Goal: Task Accomplishment & Management: Complete application form

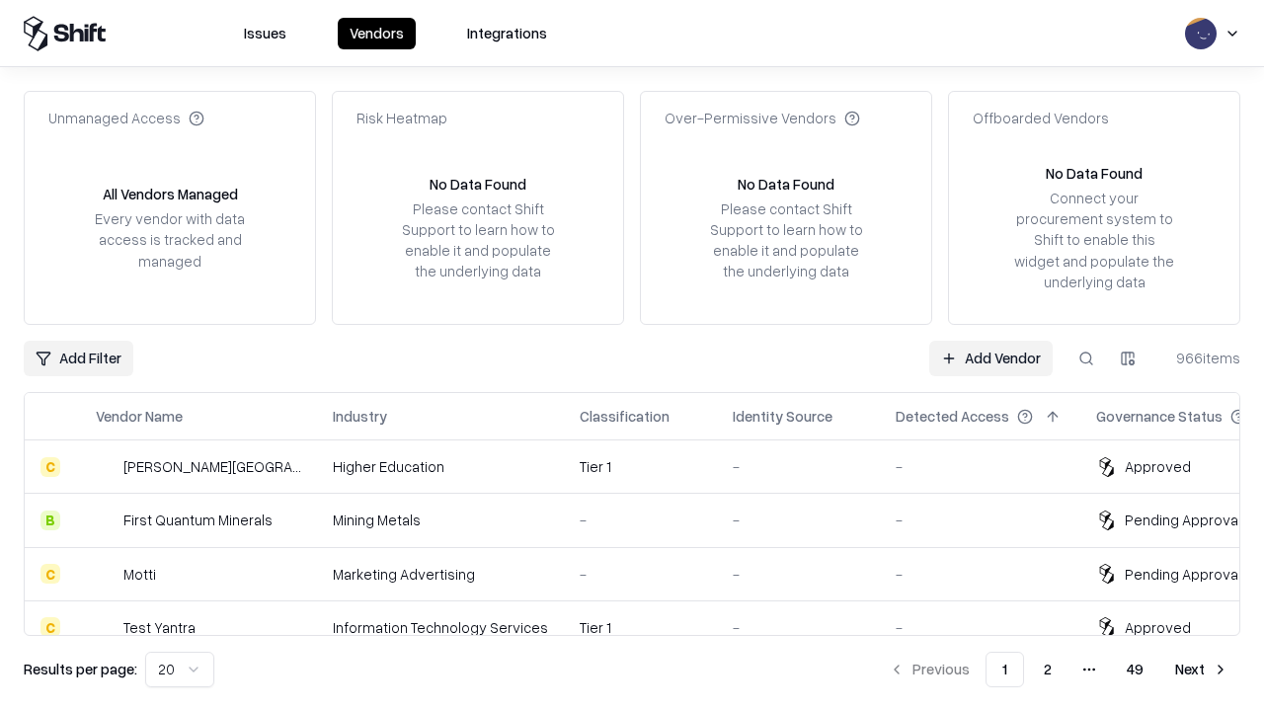
click at [991, 358] on link "Add Vendor" at bounding box center [990, 359] width 123 height 36
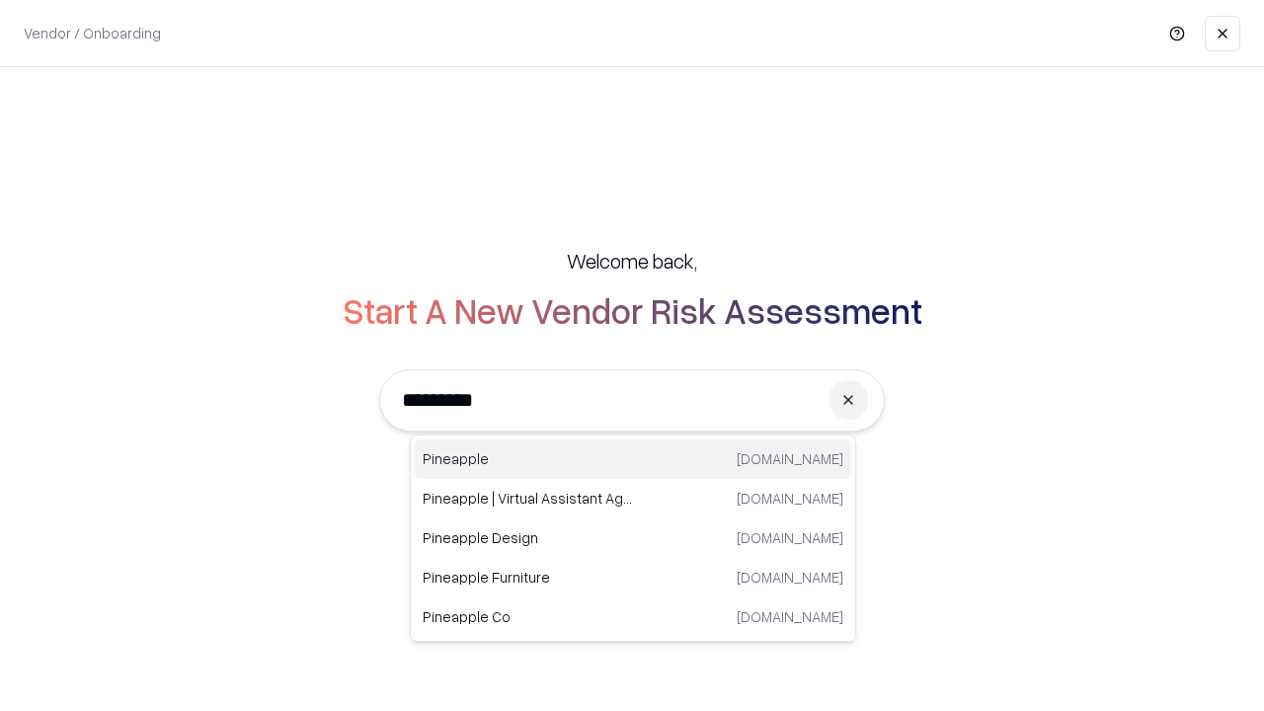
click at [633, 459] on div "Pineapple [DOMAIN_NAME]" at bounding box center [633, 459] width 437 height 40
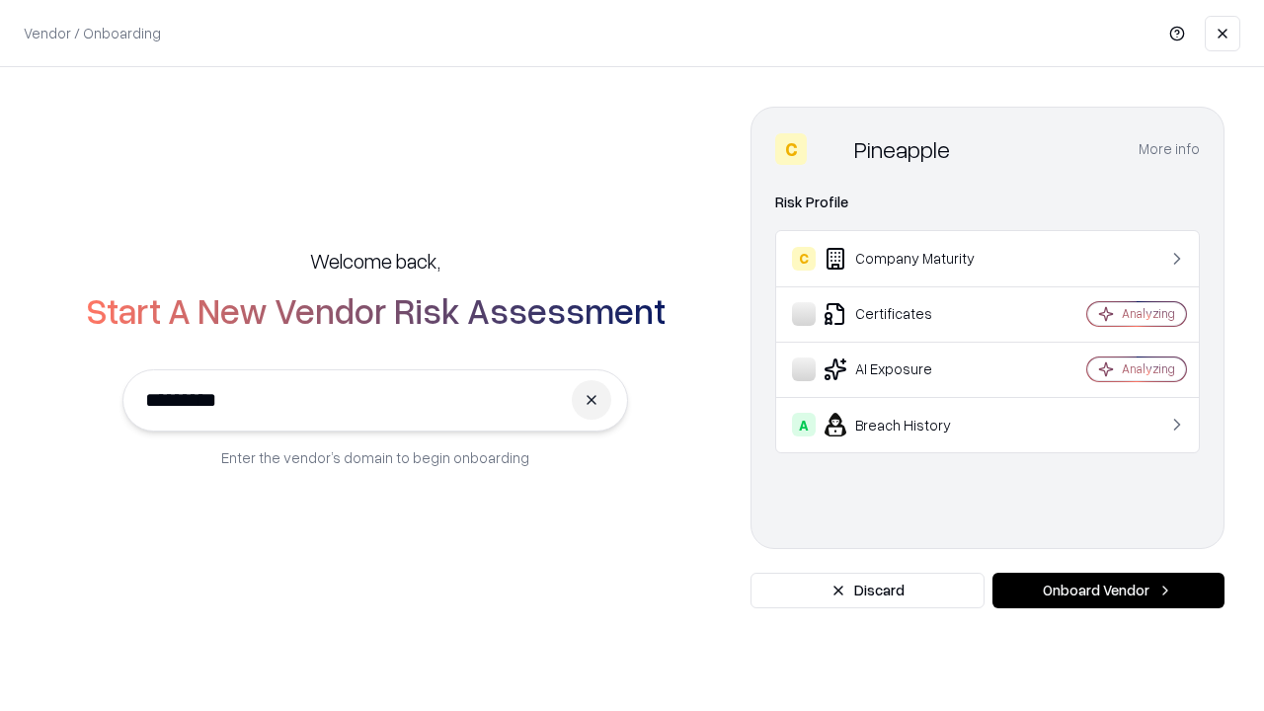
type input "*********"
click at [1108, 591] on button "Onboard Vendor" at bounding box center [1109, 591] width 232 height 36
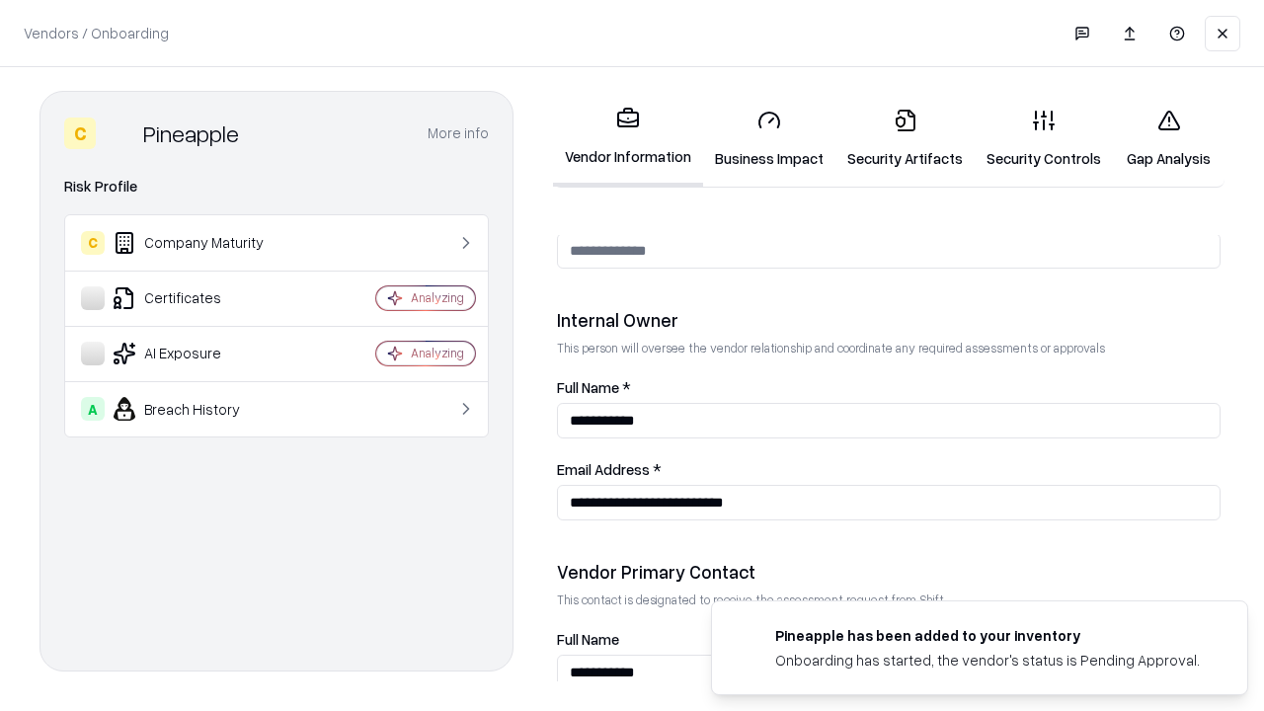
scroll to position [1023, 0]
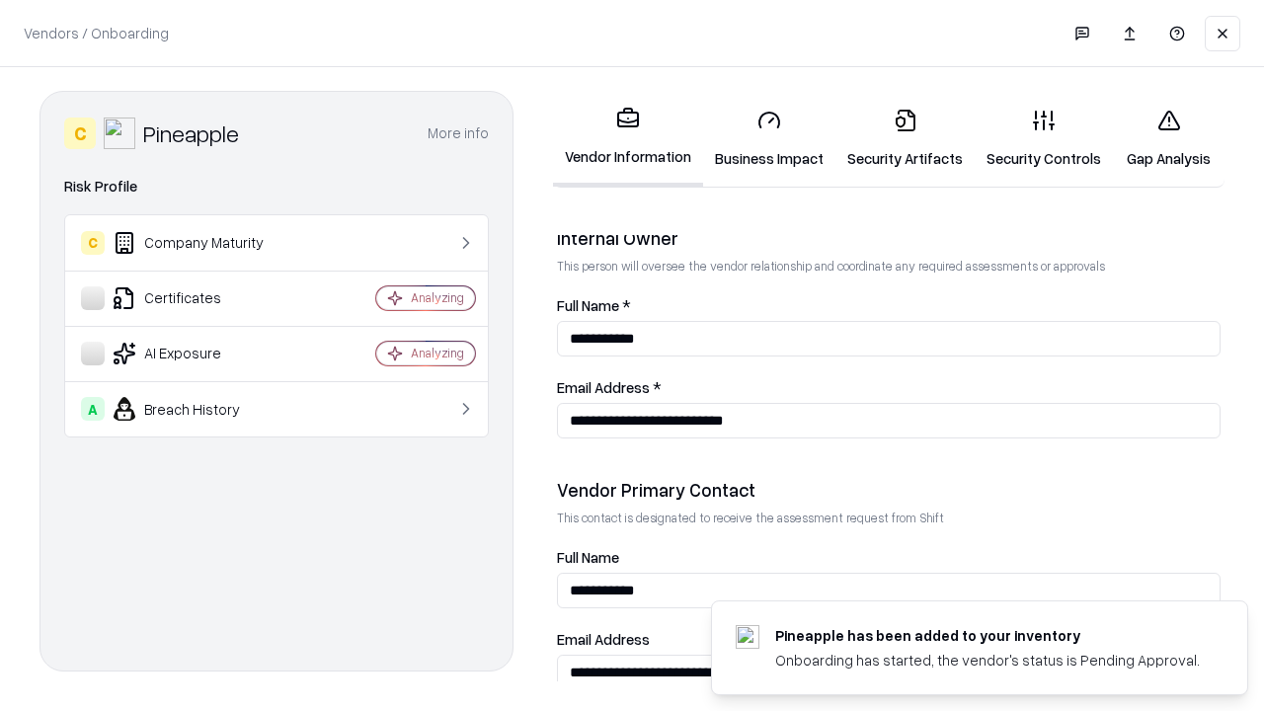
click at [769, 138] on link "Business Impact" at bounding box center [769, 139] width 132 height 92
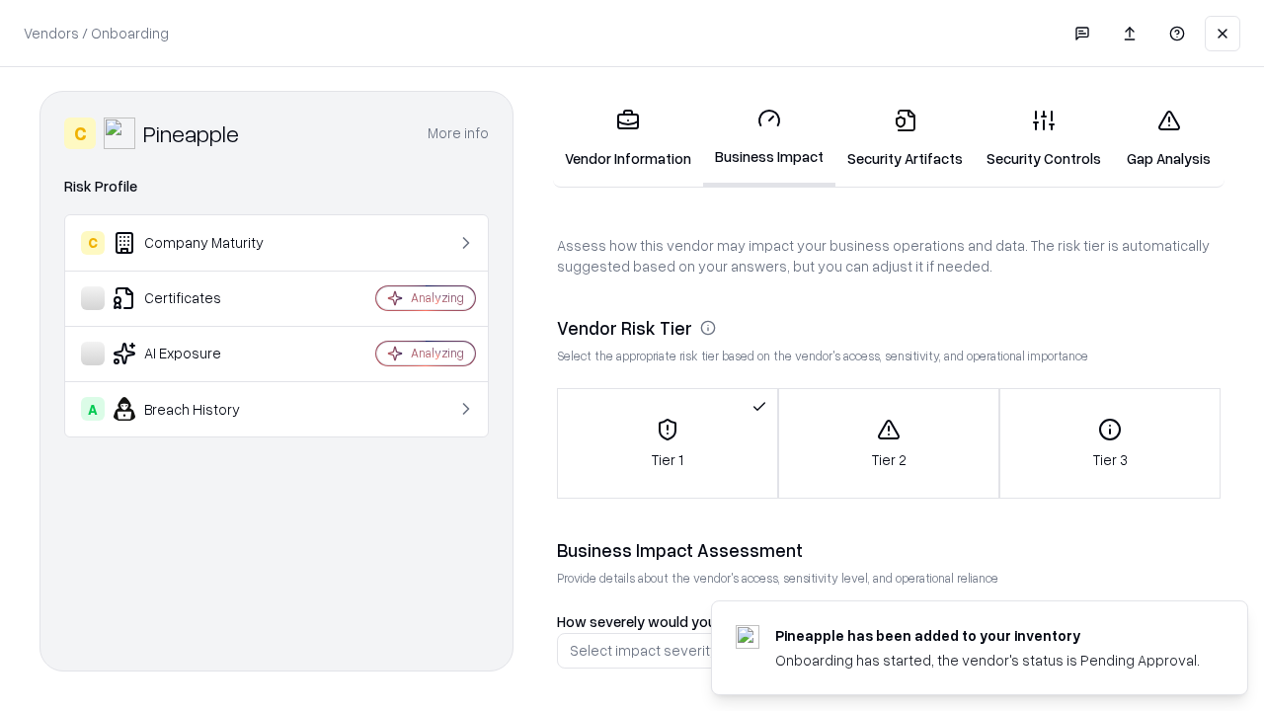
click at [1168, 138] on link "Gap Analysis" at bounding box center [1169, 139] width 112 height 92
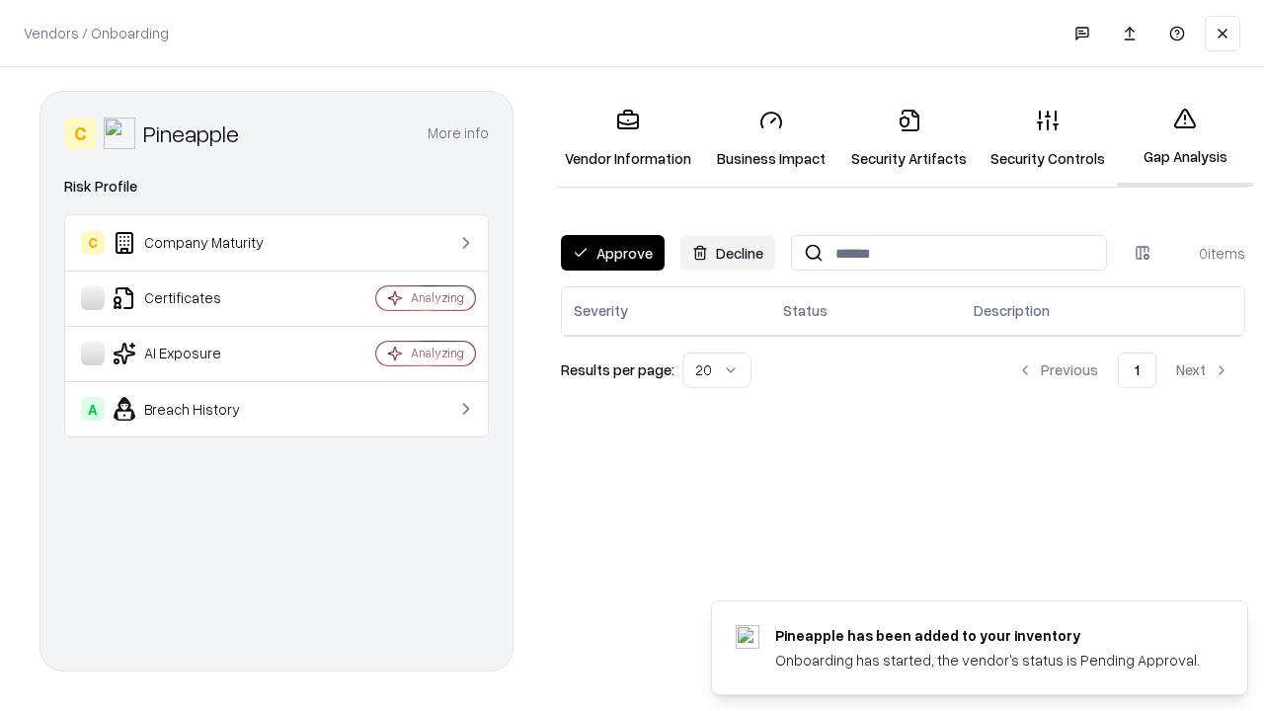
click at [612, 253] on button "Approve" at bounding box center [613, 253] width 104 height 36
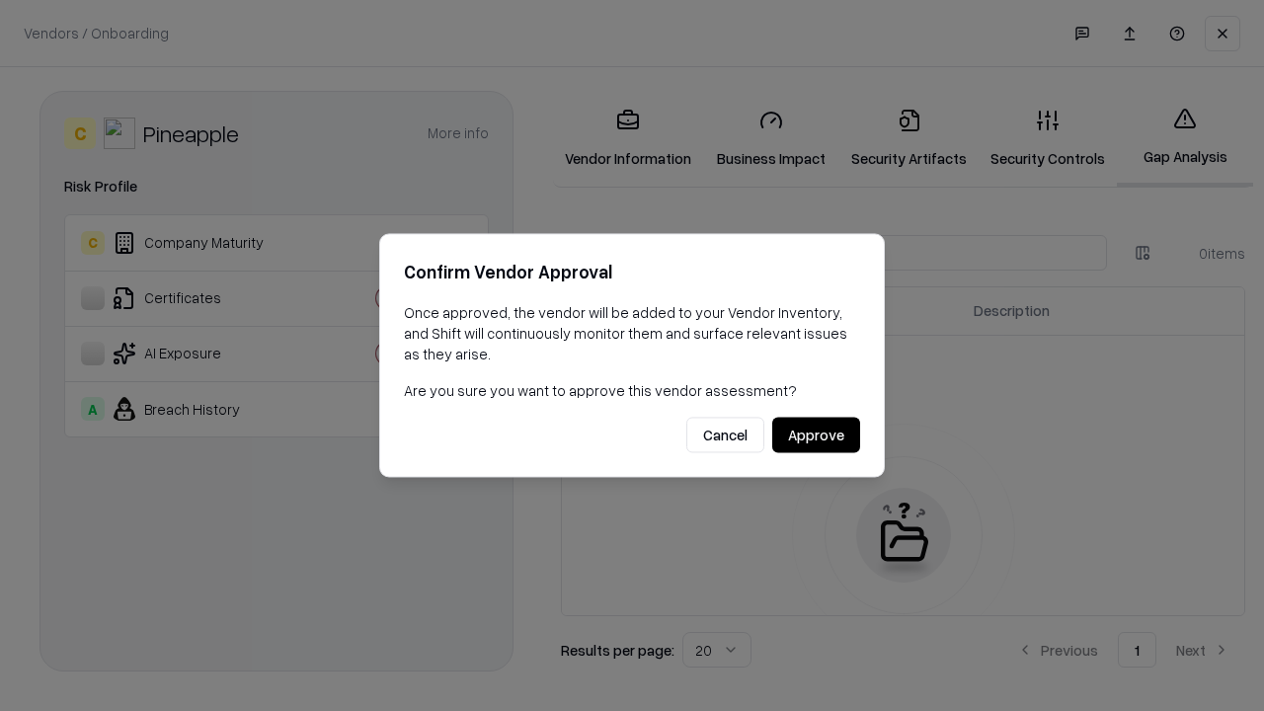
click at [816, 435] on button "Approve" at bounding box center [816, 436] width 88 height 36
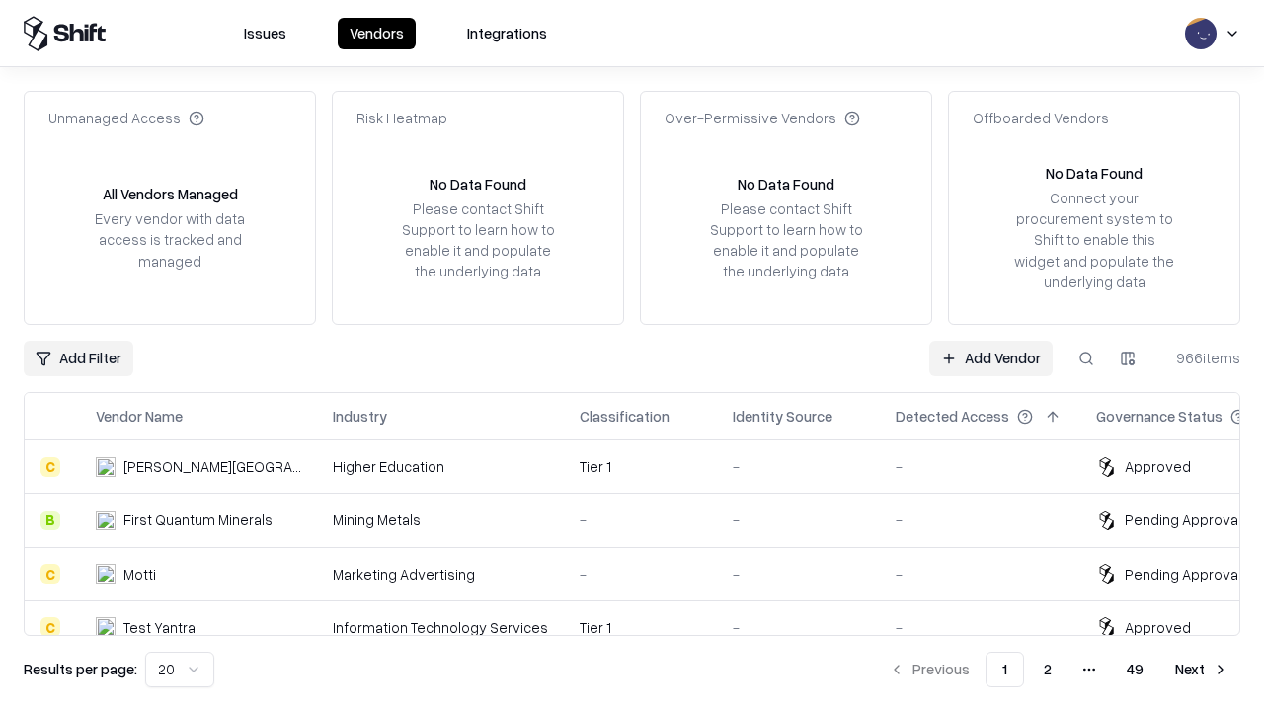
type input "*********"
click at [991, 358] on link "Add Vendor" at bounding box center [990, 359] width 123 height 36
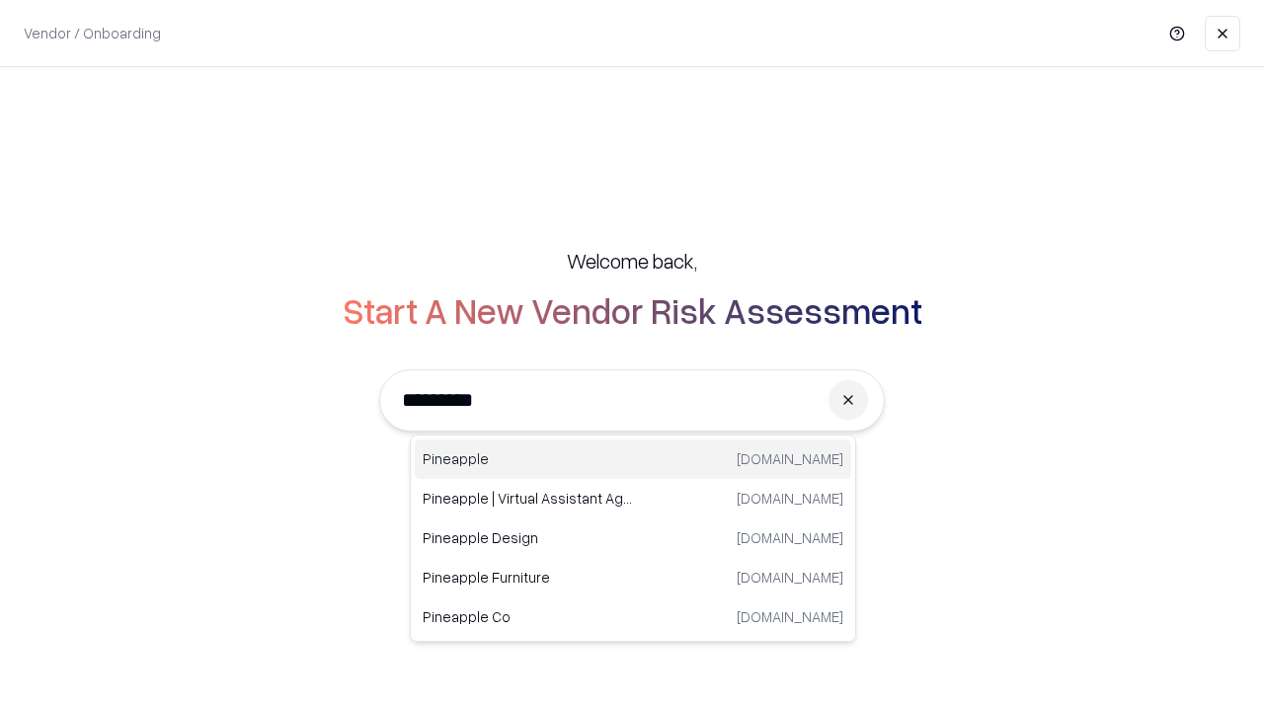
click at [633, 459] on div "Pineapple [DOMAIN_NAME]" at bounding box center [633, 459] width 437 height 40
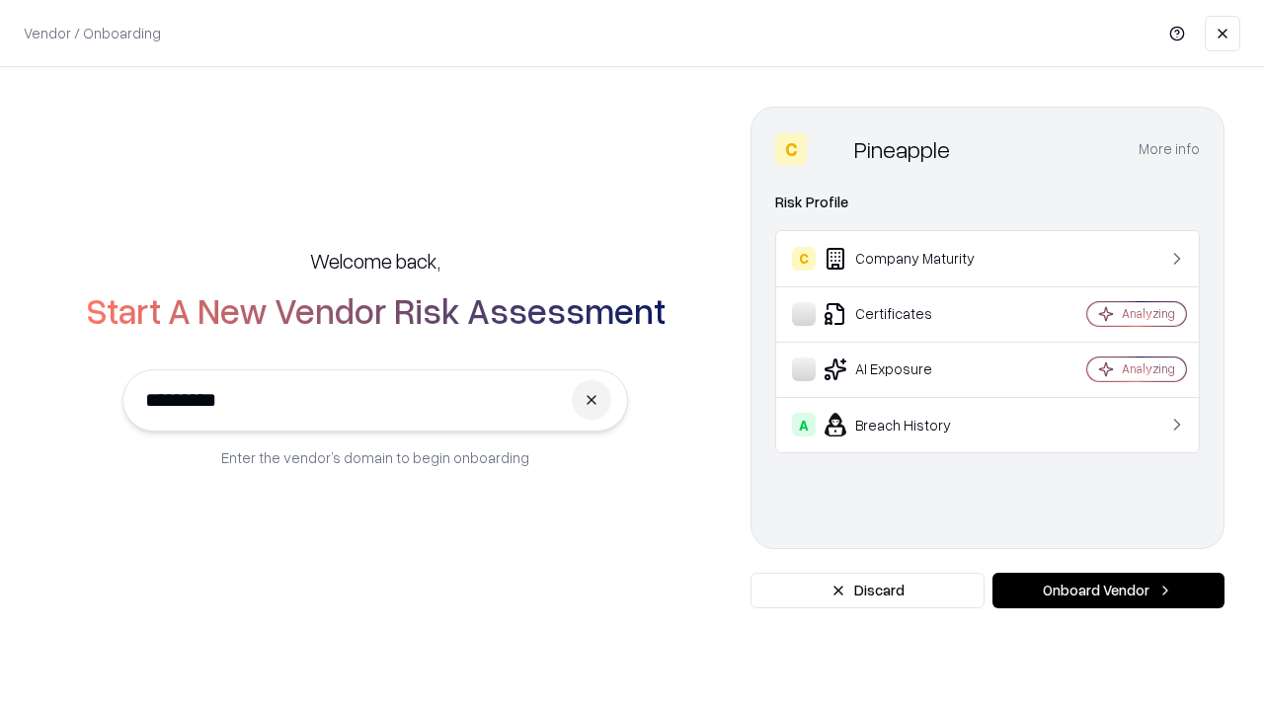
type input "*********"
click at [1108, 591] on button "Onboard Vendor" at bounding box center [1109, 591] width 232 height 36
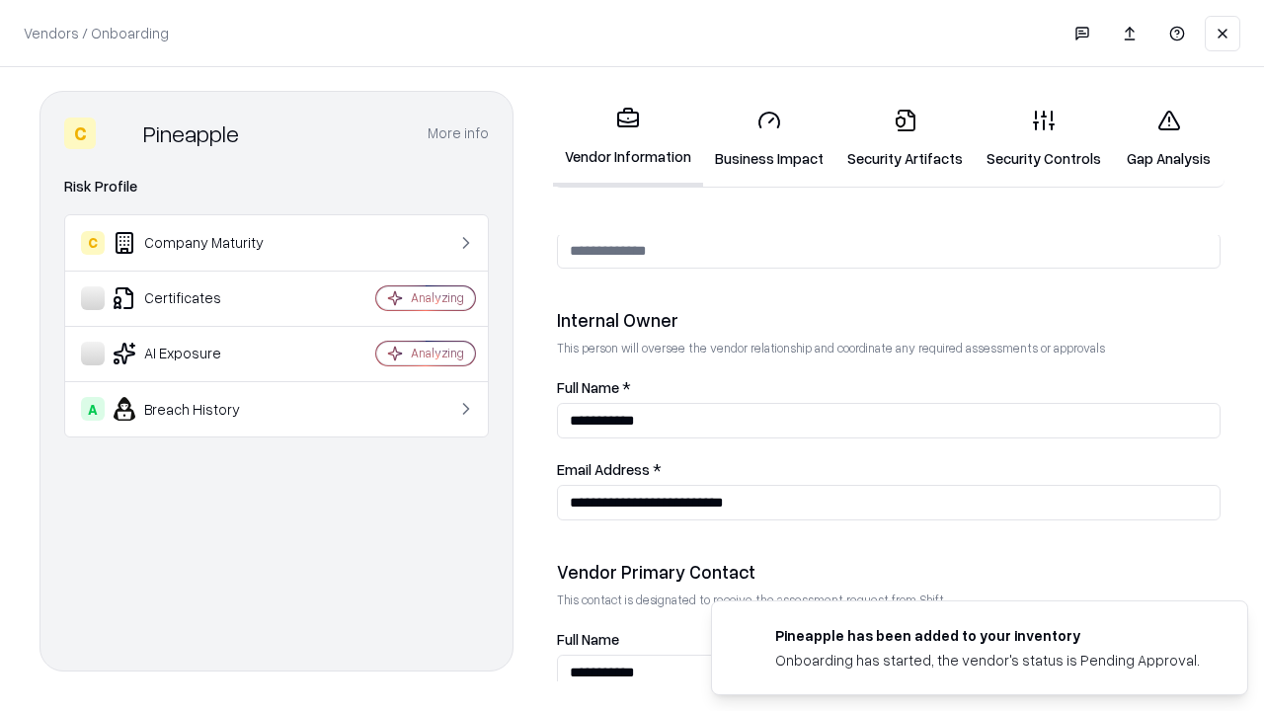
scroll to position [1023, 0]
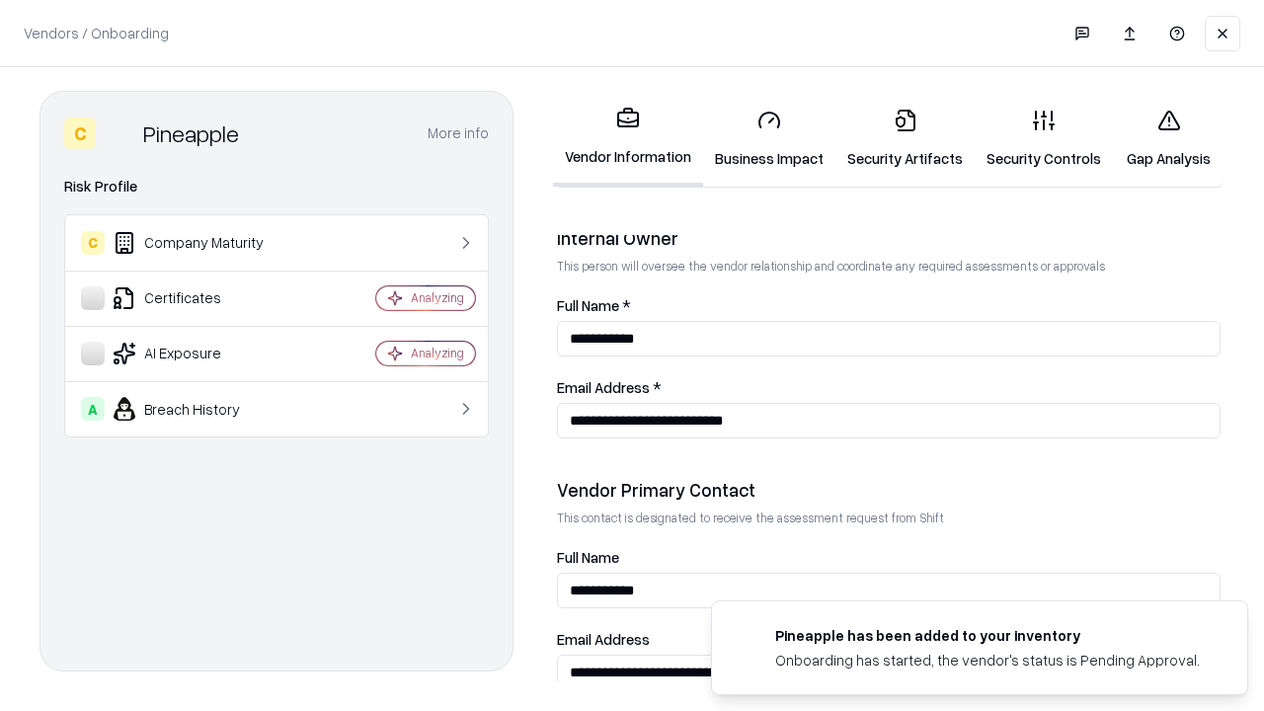
click at [1168, 138] on link "Gap Analysis" at bounding box center [1169, 139] width 112 height 92
